Goal: Find specific page/section: Find specific page/section

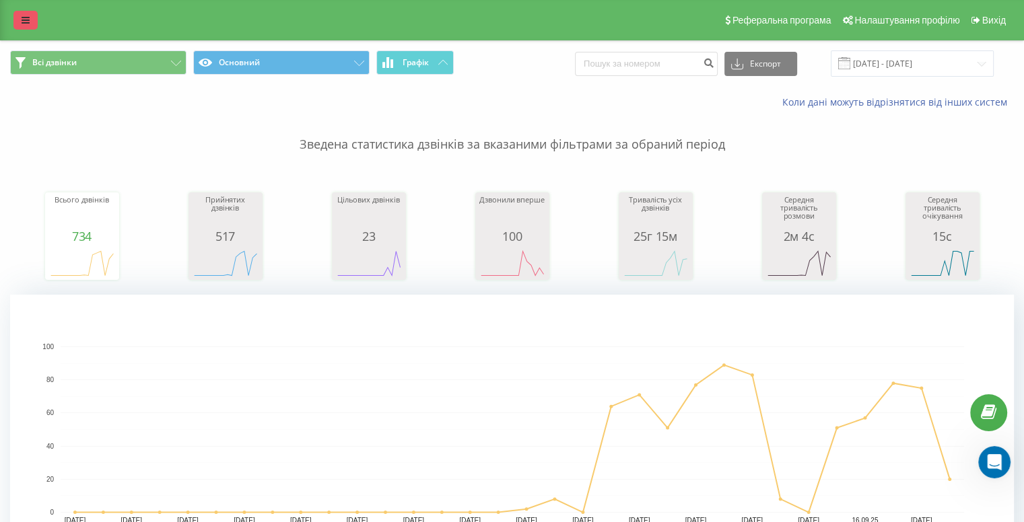
click at [19, 15] on link at bounding box center [25, 20] width 24 height 19
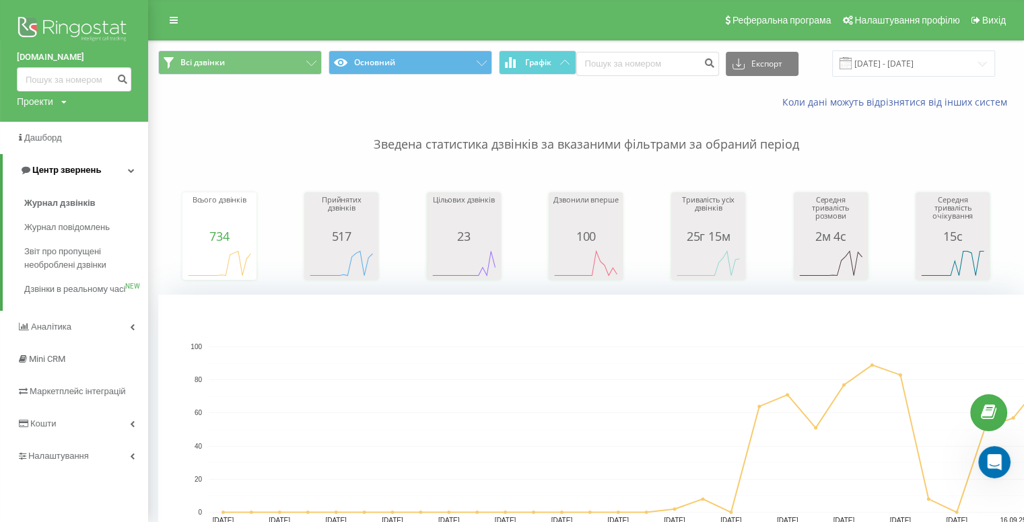
click at [55, 180] on link "Центр звернень" at bounding box center [75, 170] width 145 height 32
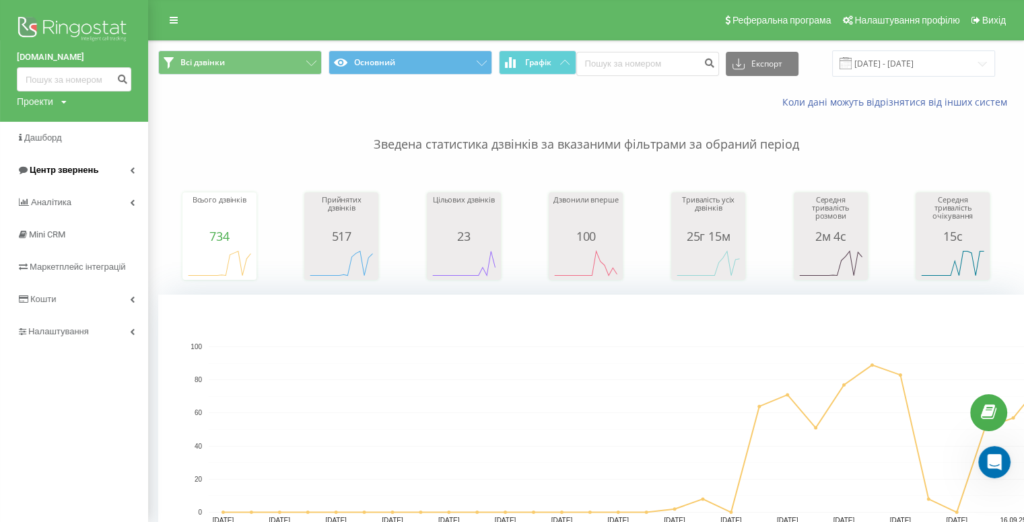
click at [61, 168] on span "Центр звернень" at bounding box center [64, 170] width 69 height 10
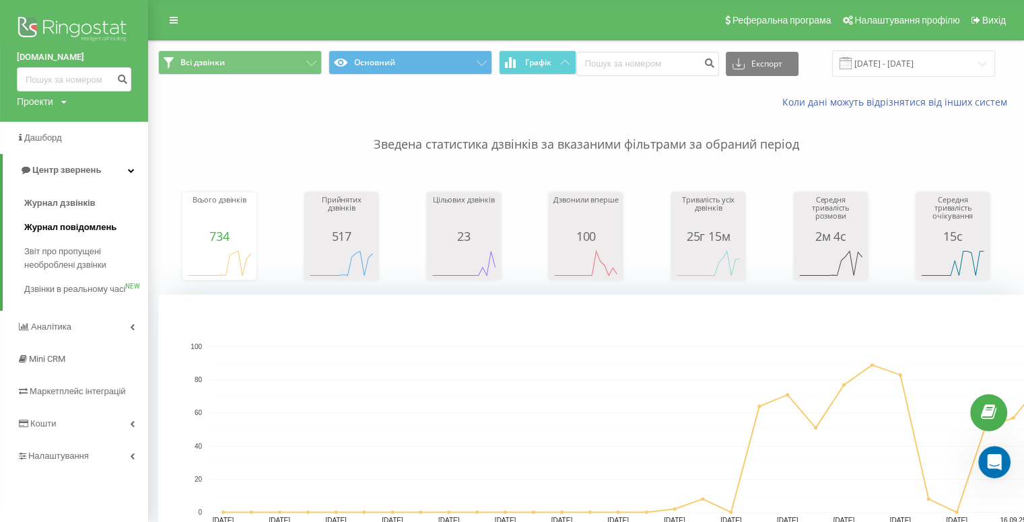
click at [52, 231] on span "Журнал повідомлень" at bounding box center [70, 227] width 92 height 13
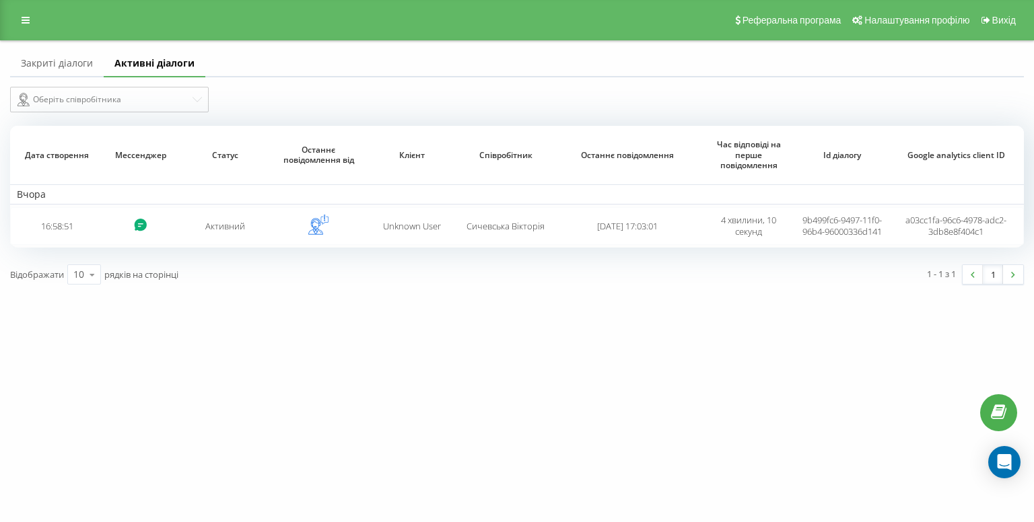
click at [61, 61] on link "Закриті діалоги" at bounding box center [57, 63] width 94 height 27
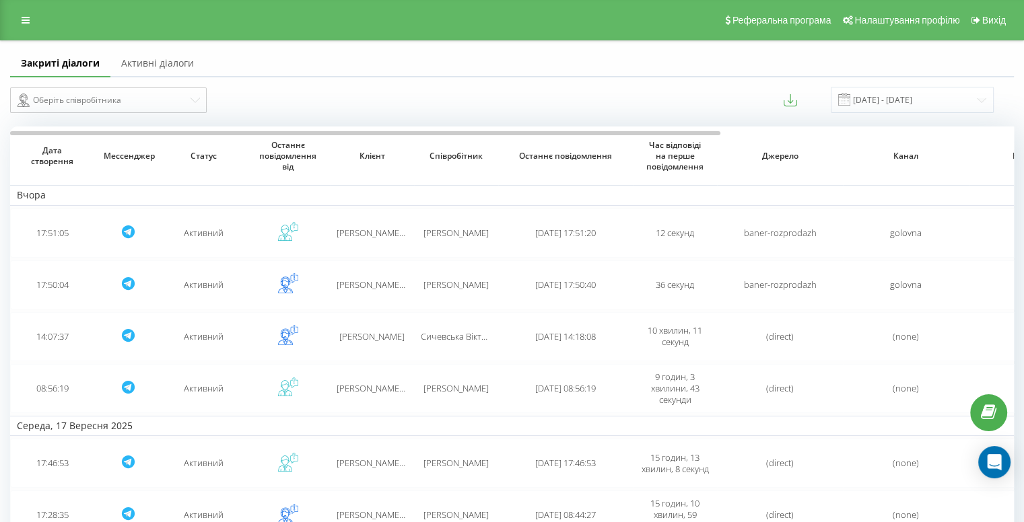
click at [143, 65] on link "Активні діалоги" at bounding box center [157, 63] width 94 height 27
